Goal: Complete application form: Complete application form

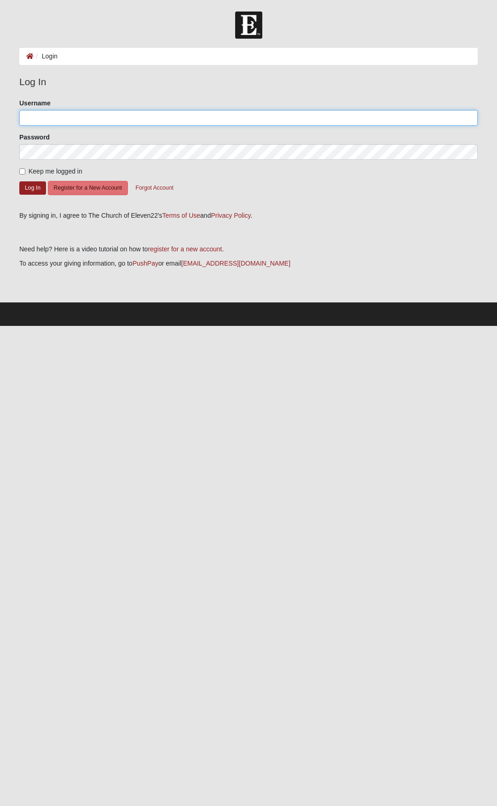
click at [122, 119] on input "Username" at bounding box center [248, 118] width 459 height 16
click at [170, 189] on button "Forgot Account" at bounding box center [155, 188] width 50 height 14
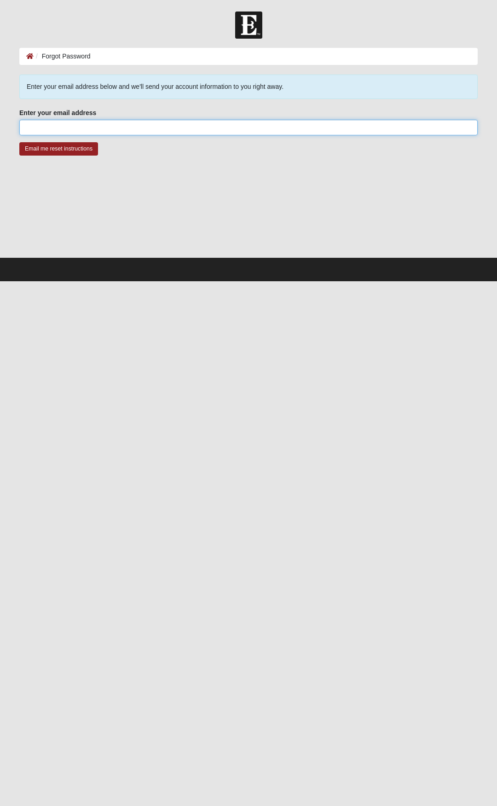
click at [104, 128] on input "Enter your email address" at bounding box center [248, 128] width 459 height 16
type input "[EMAIL_ADDRESS][DOMAIN_NAME]"
click at [78, 151] on input "Email me reset instructions" at bounding box center [58, 148] width 79 height 13
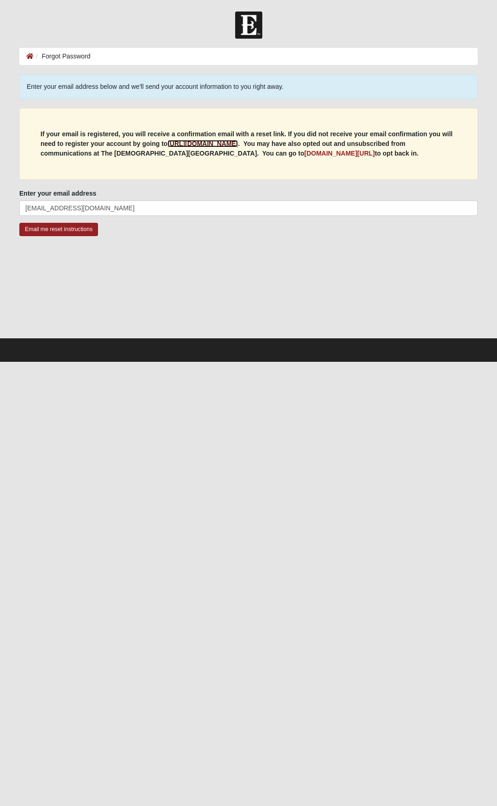
click at [219, 142] on b "[URL][DOMAIN_NAME]" at bounding box center [203, 143] width 70 height 7
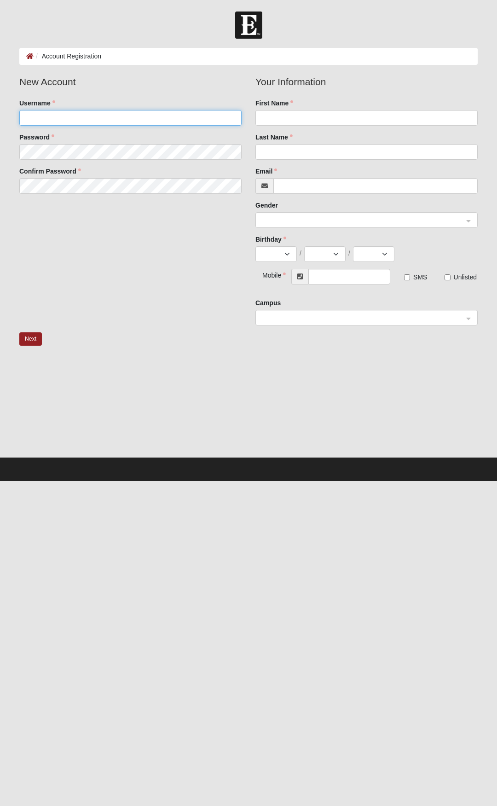
click at [140, 117] on input "Username" at bounding box center [130, 118] width 222 height 16
type input "Samaynard24"
click at [134, 153] on fieldset "New Account Username Samaynard24 Password Confirm Password" at bounding box center [130, 138] width 236 height 126
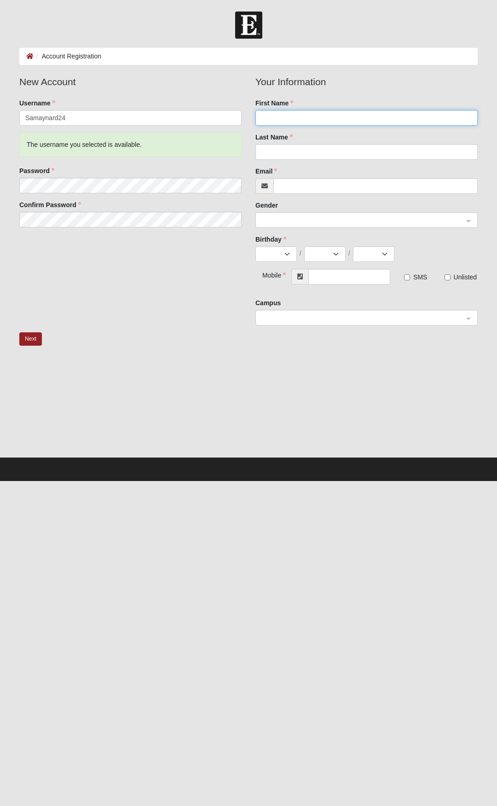
click at [368, 114] on input "First Name" at bounding box center [367, 118] width 222 height 16
type input "Stephen"
click at [274, 150] on input "Last Name" at bounding box center [367, 152] width 222 height 16
type input "Maynard"
click at [310, 190] on input "Email" at bounding box center [375, 186] width 204 height 16
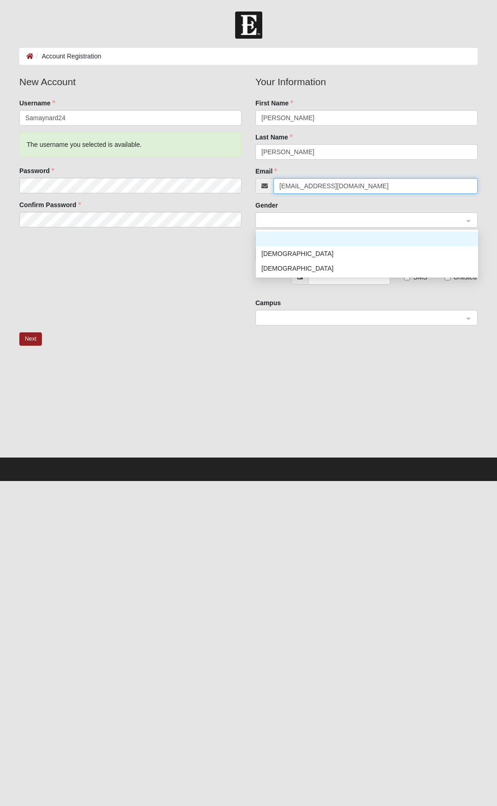
click at [325, 216] on span at bounding box center [362, 220] width 202 height 10
type input "[EMAIL_ADDRESS][DOMAIN_NAME]"
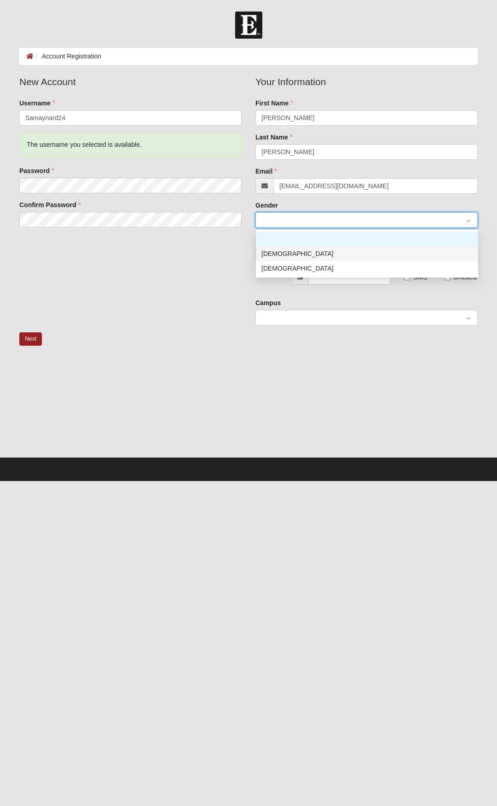
click at [301, 254] on div "Male" at bounding box center [366, 254] width 211 height 10
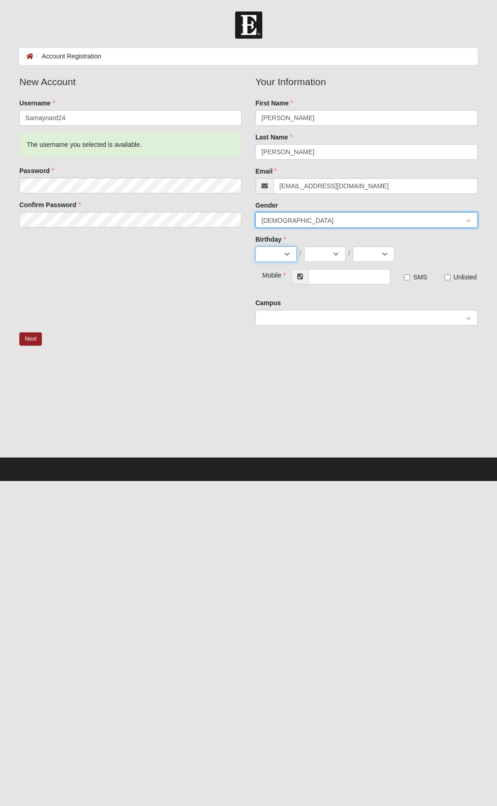
click at [277, 254] on select "Jan Feb Mar Apr May Jun Jul Aug Sep Oct Nov Dec" at bounding box center [276, 254] width 41 height 16
select select "11"
click at [256, 246] on select "Jan Feb Mar Apr May Jun Jul Aug Sep Oct Nov Dec" at bounding box center [276, 254] width 41 height 16
click at [325, 253] on select "1 2 3 4 5 6 7 8 9 10 11 12 13 14 15 16 17 18 19 20 21 22 23 24 25 26 27 28 29 30" at bounding box center [324, 254] width 41 height 16
select select "24"
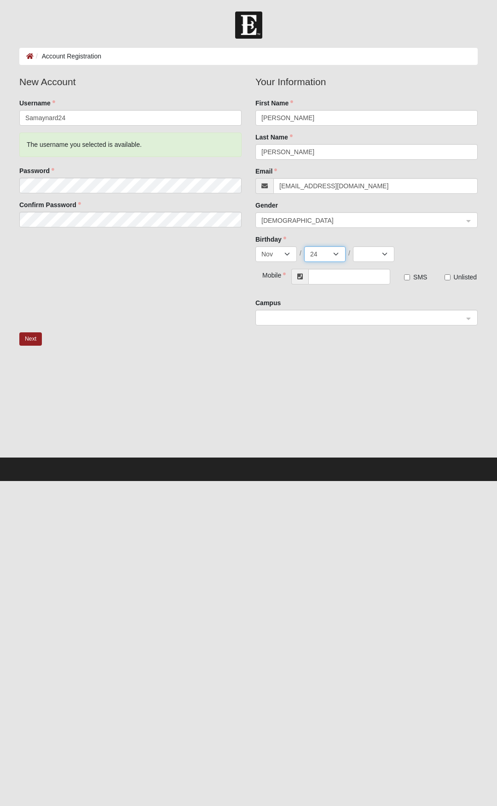
click at [304, 246] on select "1 2 3 4 5 6 7 8 9 10 11 12 13 14 15 16 17 18 19 20 21 22 23 24 25 26 27 28 29 30" at bounding box center [324, 254] width 41 height 16
click at [387, 250] on select "2025 2024 2023 2022 2021 2020 2019 2018 2017 2016 2015 2014 2013 2012 2011 2010…" at bounding box center [373, 254] width 41 height 16
select select "1997"
click at [353, 246] on select "2025 2024 2023 2022 2021 2020 2019 2018 2017 2016 2015 2014 2013 2012 2011 2010…" at bounding box center [373, 254] width 41 height 16
click at [335, 276] on input "text" at bounding box center [349, 277] width 82 height 16
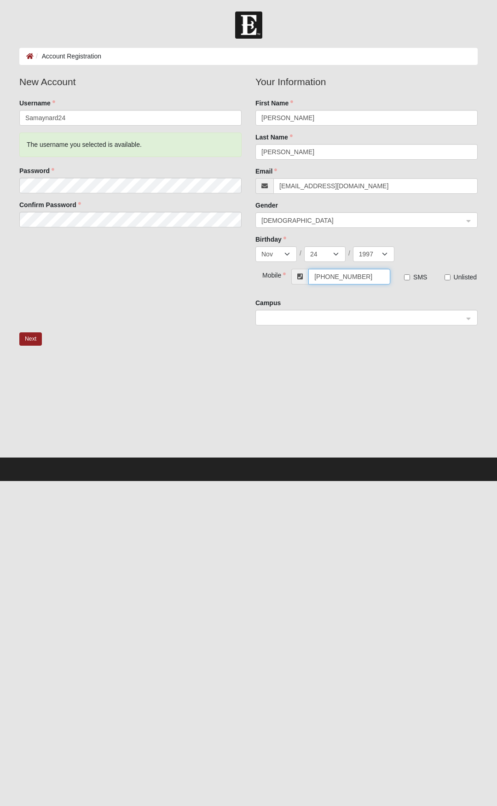
type input "(904) 614-6460"
click at [412, 299] on div "Campus" at bounding box center [367, 311] width 222 height 27
click at [403, 314] on span at bounding box center [362, 318] width 202 height 10
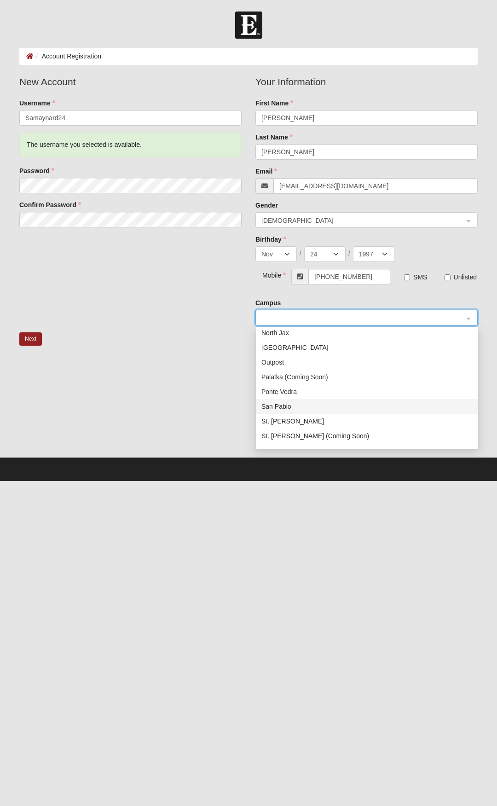
scroll to position [118, 0]
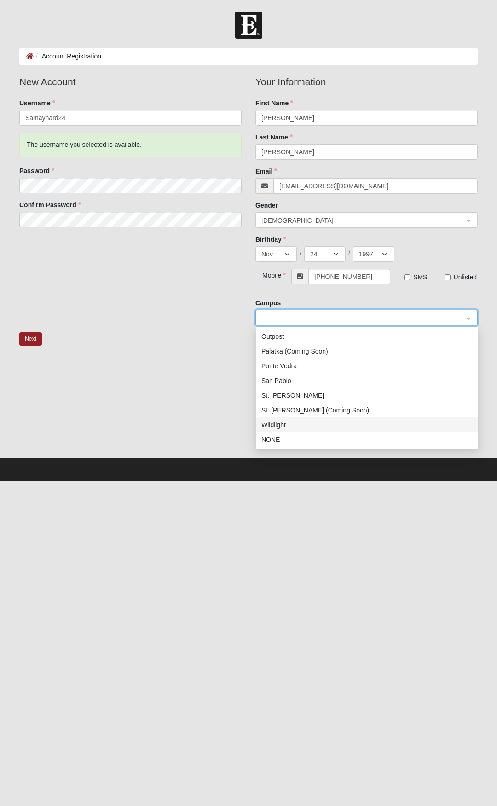
click at [298, 422] on div "Wildlight" at bounding box center [366, 425] width 211 height 10
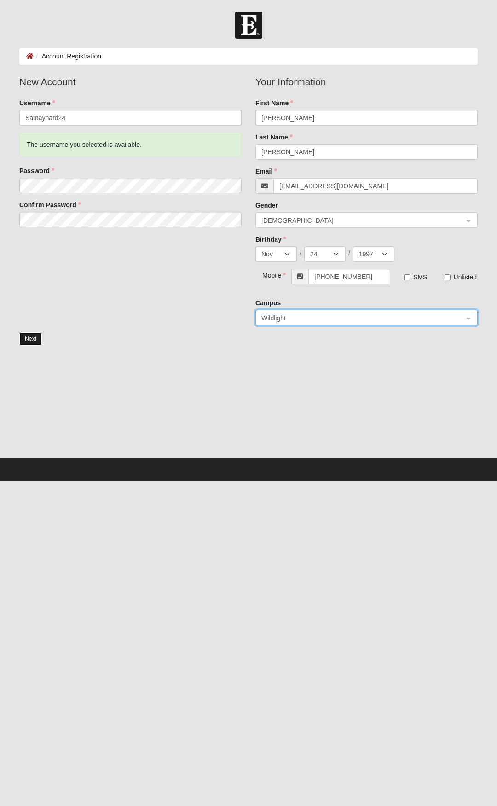
click at [30, 341] on button "Next" at bounding box center [30, 338] width 23 height 13
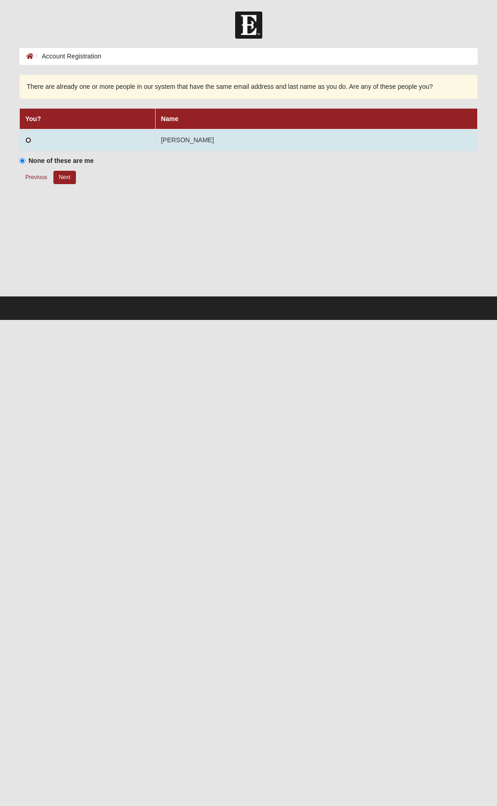
click at [29, 141] on input "radio" at bounding box center [28, 140] width 6 height 6
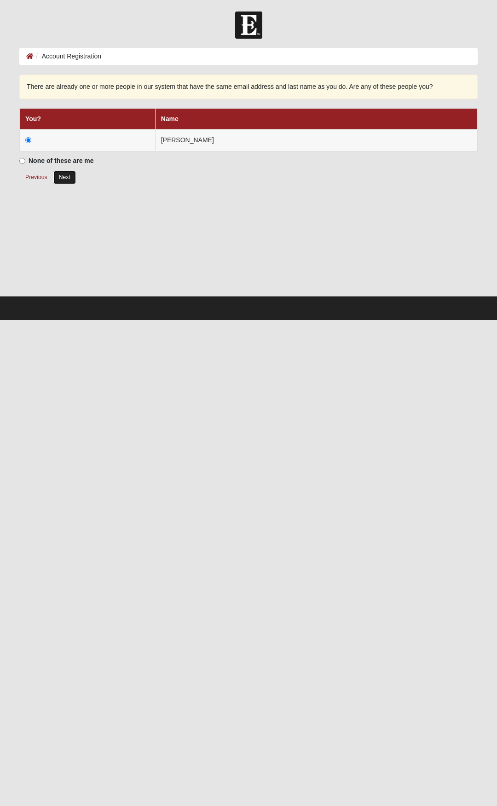
click at [67, 180] on button "Next" at bounding box center [64, 177] width 23 height 13
radio input "true"
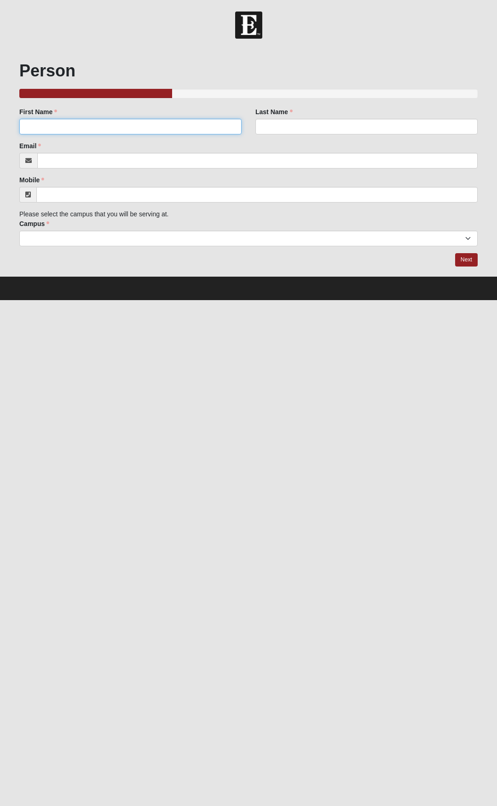
click at [125, 129] on input "First Name" at bounding box center [130, 127] width 222 height 16
type input "Stephen"
click at [301, 124] on input "Last Name" at bounding box center [367, 127] width 222 height 16
type input "Maynard"
click at [221, 160] on input "Email" at bounding box center [257, 161] width 441 height 16
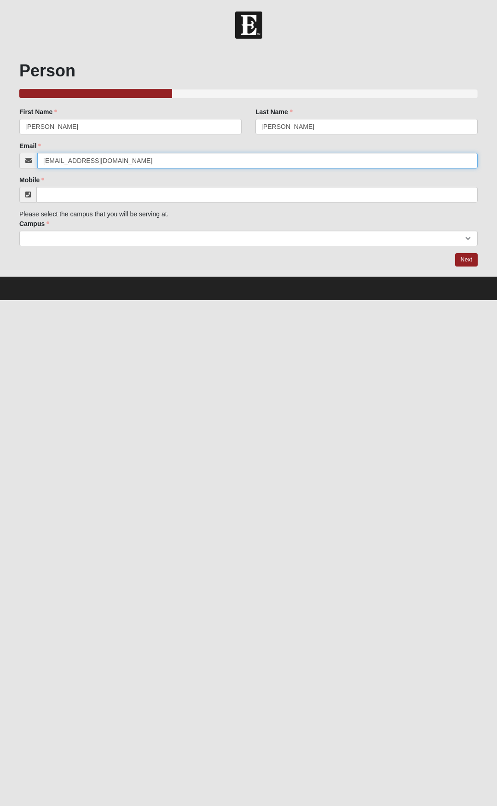
type input "[EMAIL_ADDRESS][DOMAIN_NAME]"
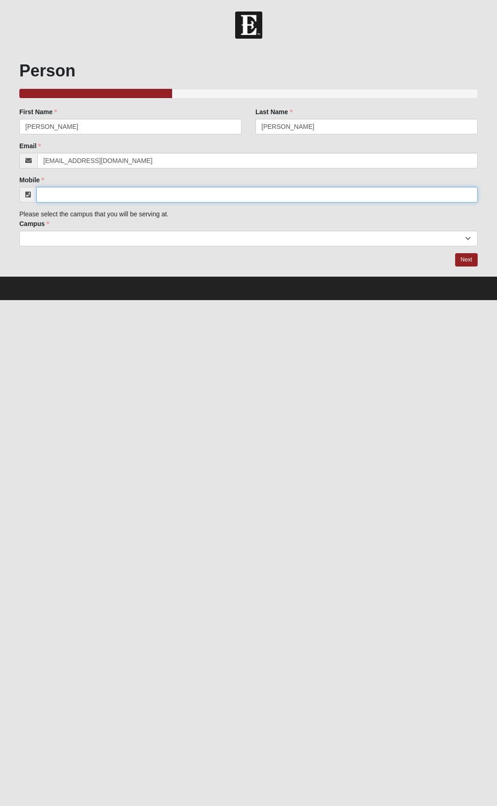
click at [186, 197] on input "Mobile" at bounding box center [256, 195] width 441 height 16
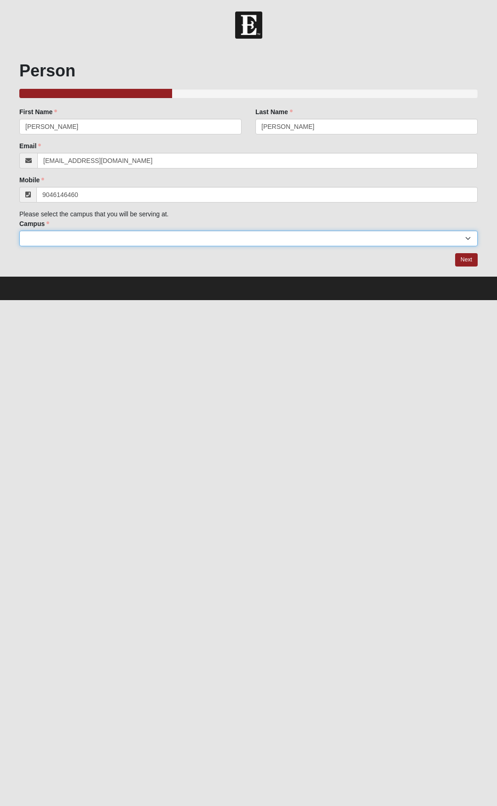
type input "(904) 614-6460"
click at [184, 241] on select "Arlington Baymeadows Eleven22 Online Fleming Island Jesup Mandarin North Jax Or…" at bounding box center [248, 239] width 459 height 16
select select "17"
click at [19, 231] on select "Arlington Baymeadows Eleven22 Online Fleming Island Jesup Mandarin North Jax Or…" at bounding box center [248, 239] width 459 height 16
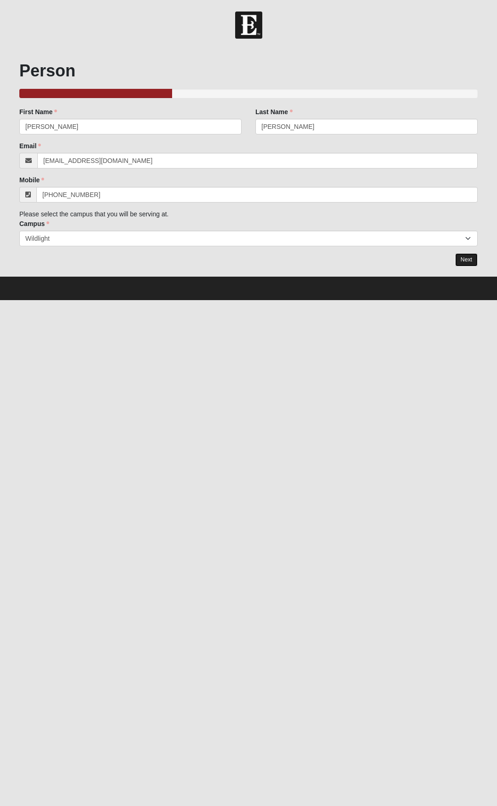
click at [465, 259] on link "Next" at bounding box center [466, 259] width 23 height 13
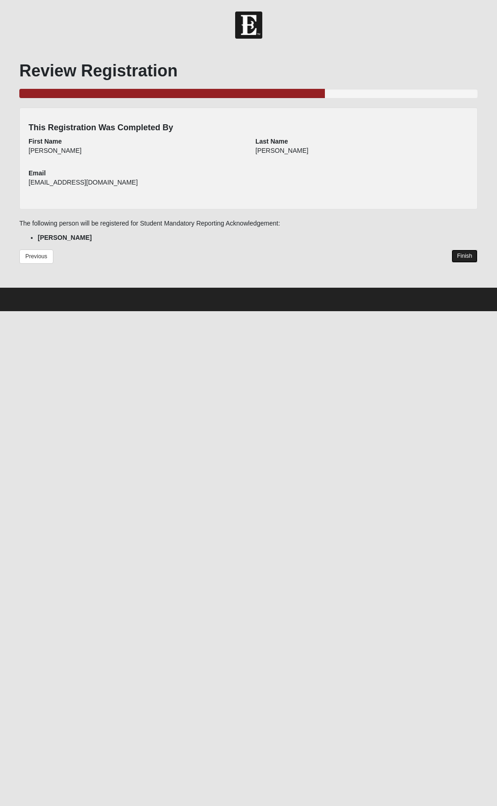
click at [462, 256] on link "Finish" at bounding box center [465, 256] width 26 height 13
